Goal: Information Seeking & Learning: Find specific fact

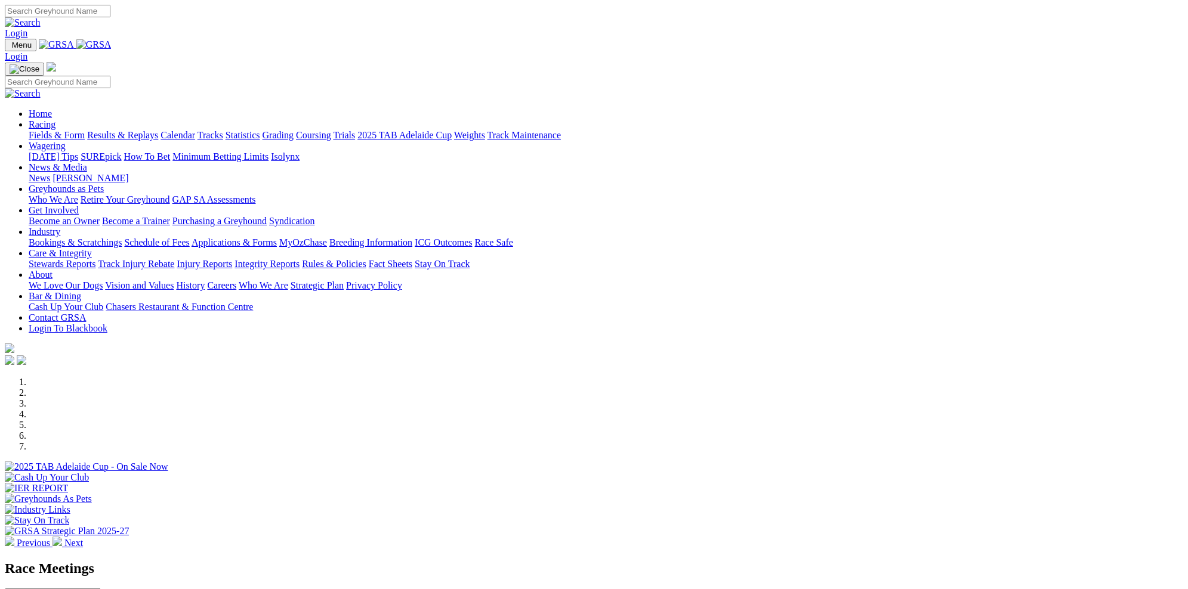
scroll to position [333, 0]
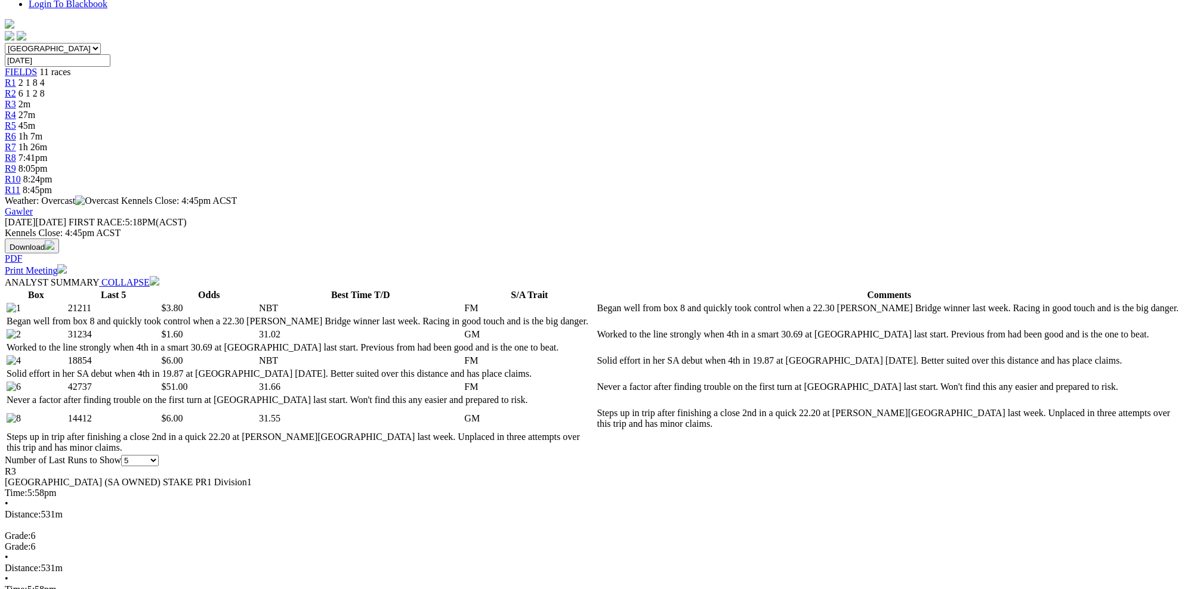
scroll to position [360, 0]
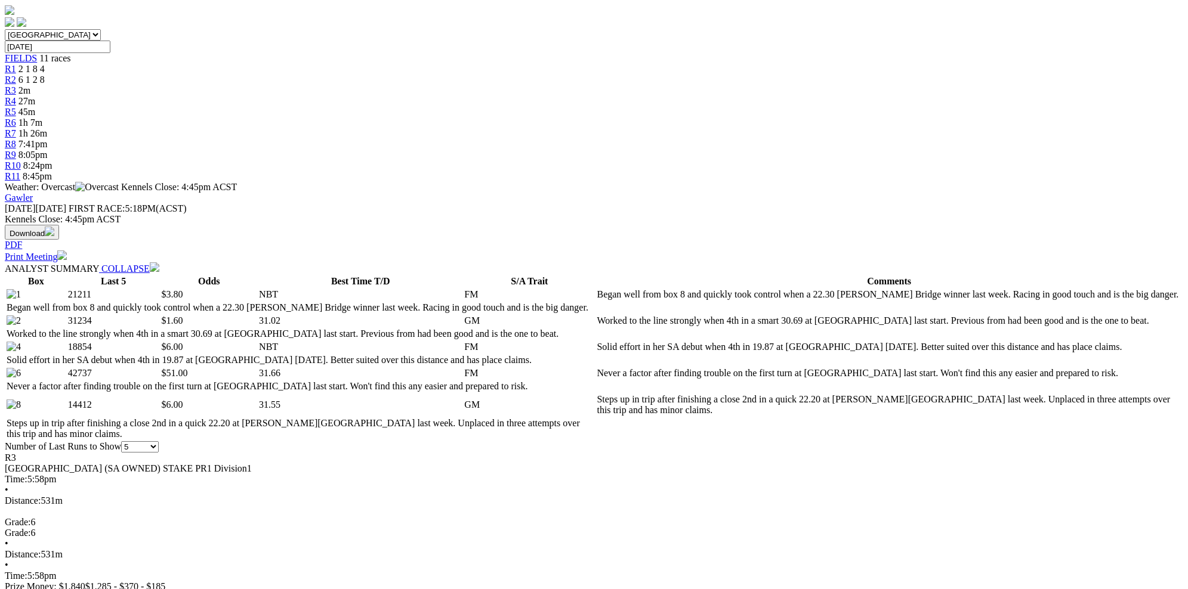
drag, startPoint x: 573, startPoint y: 499, endPoint x: 564, endPoint y: 499, distance: 8.4
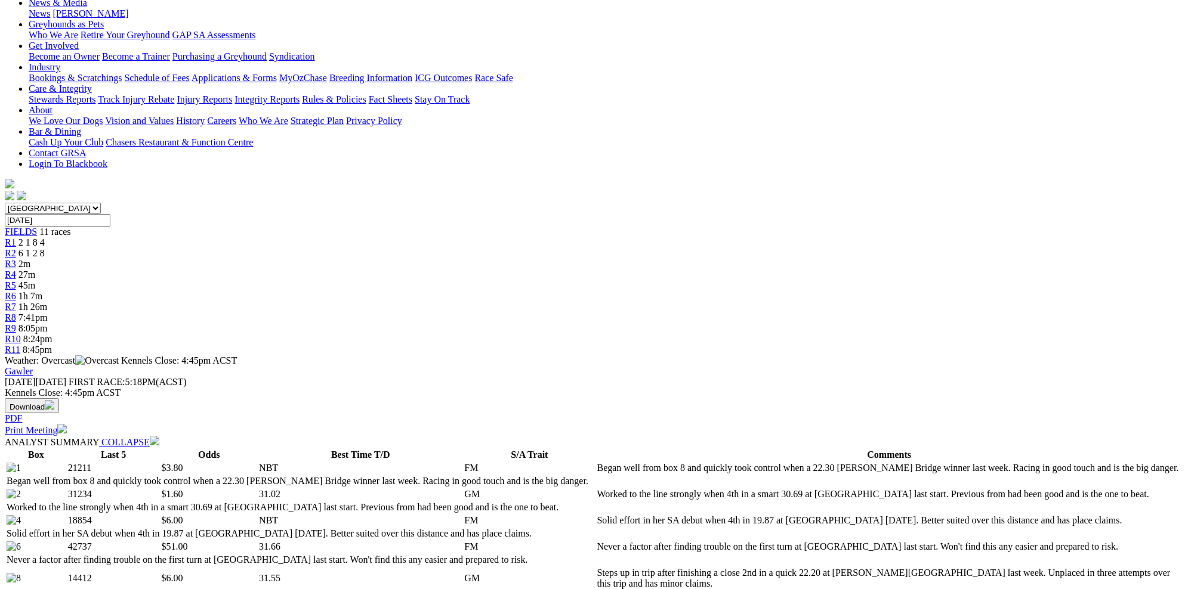
scroll to position [187, 0]
